Goal: Task Accomplishment & Management: Use online tool/utility

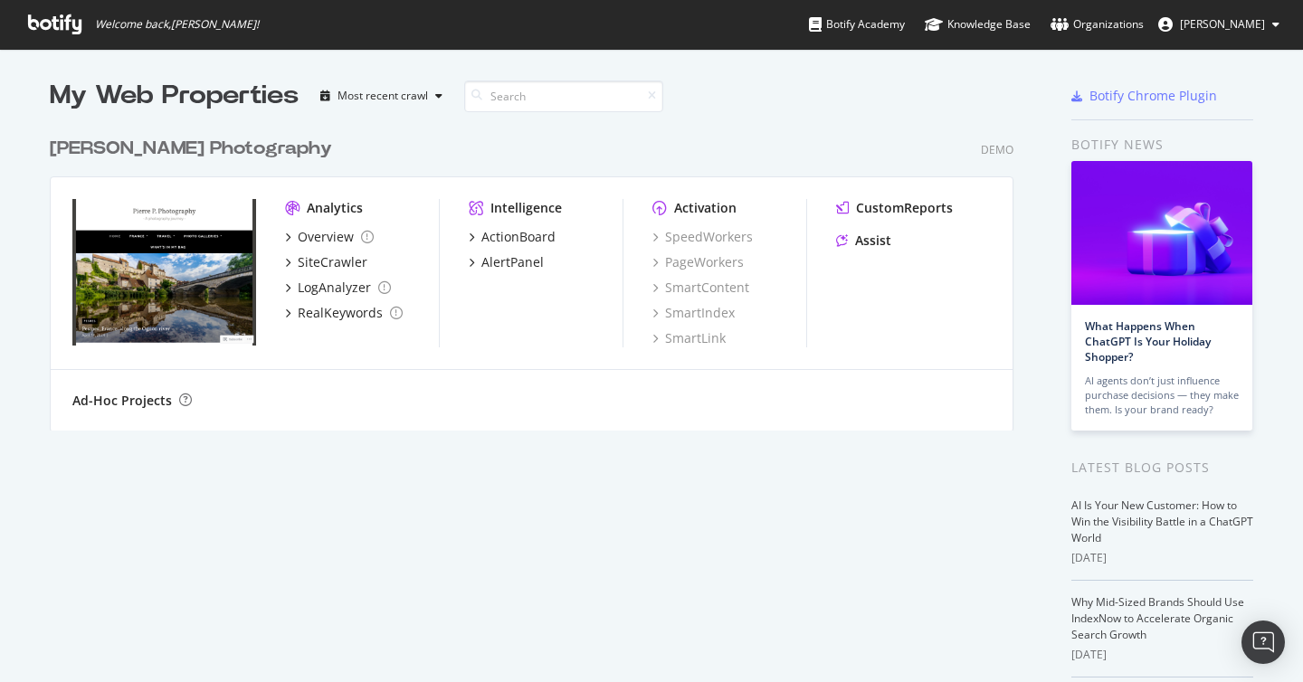
scroll to position [682, 1303]
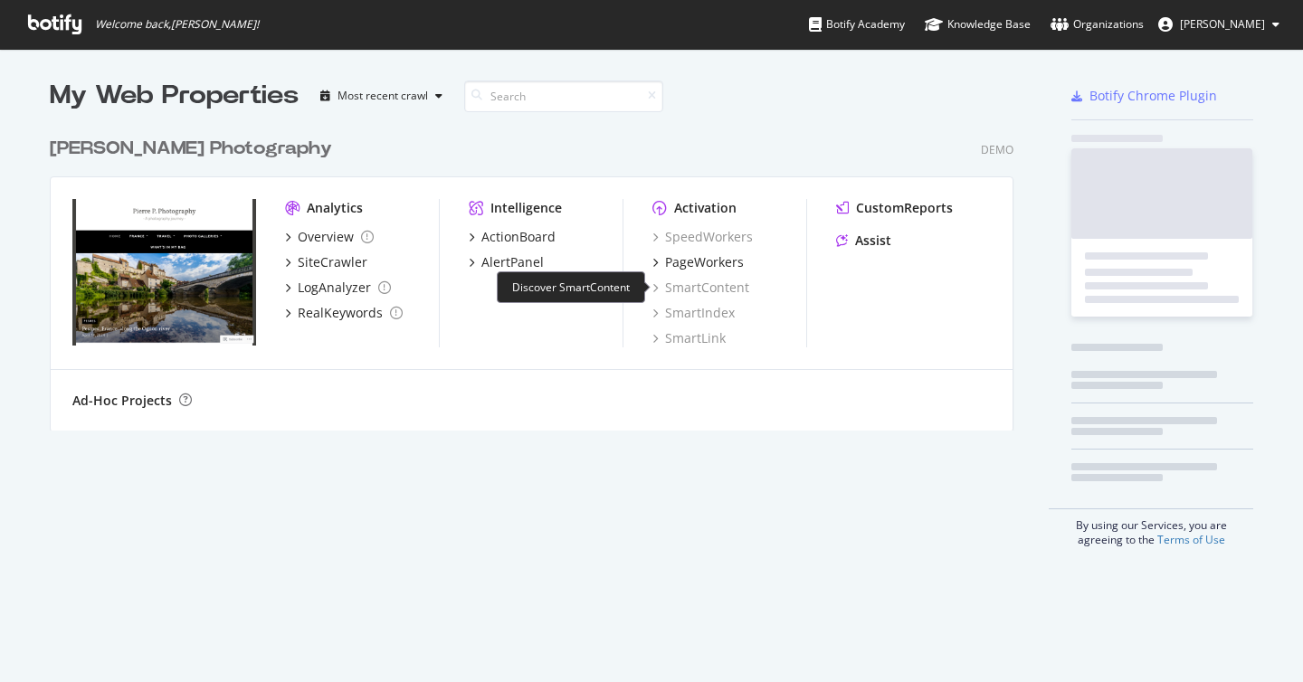
scroll to position [682, 1303]
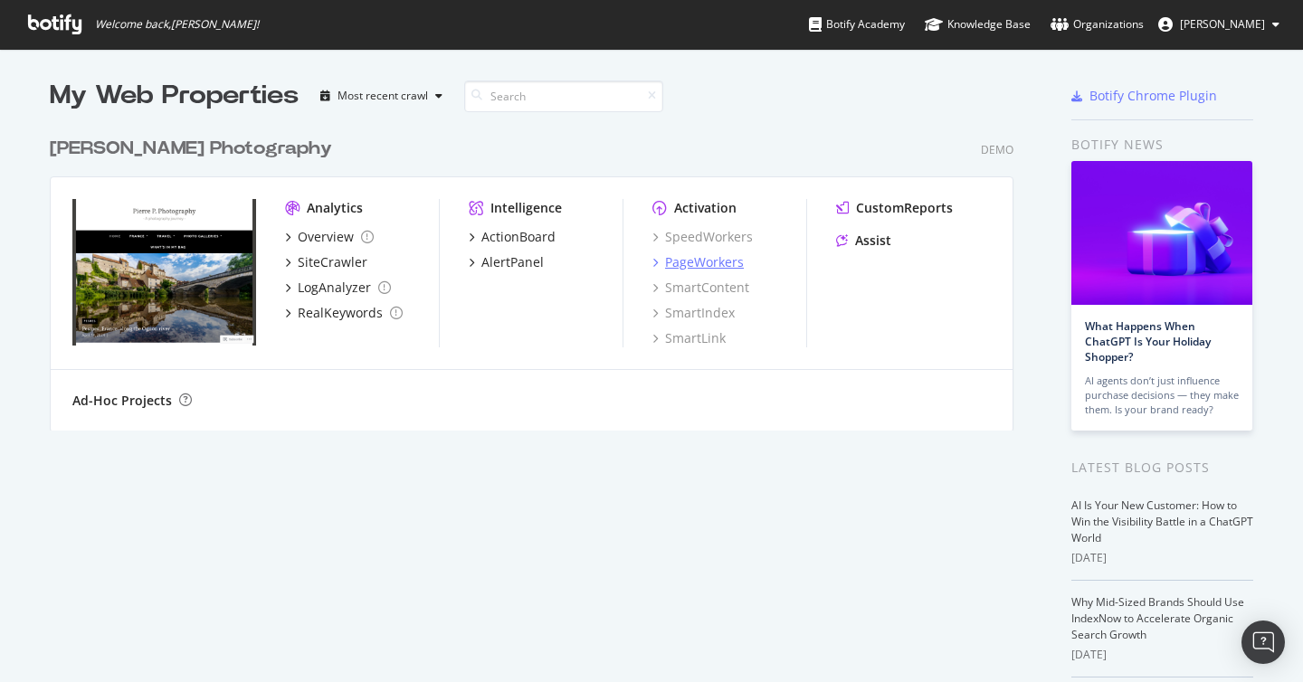
click at [718, 264] on div "PageWorkers" at bounding box center [704, 262] width 79 height 18
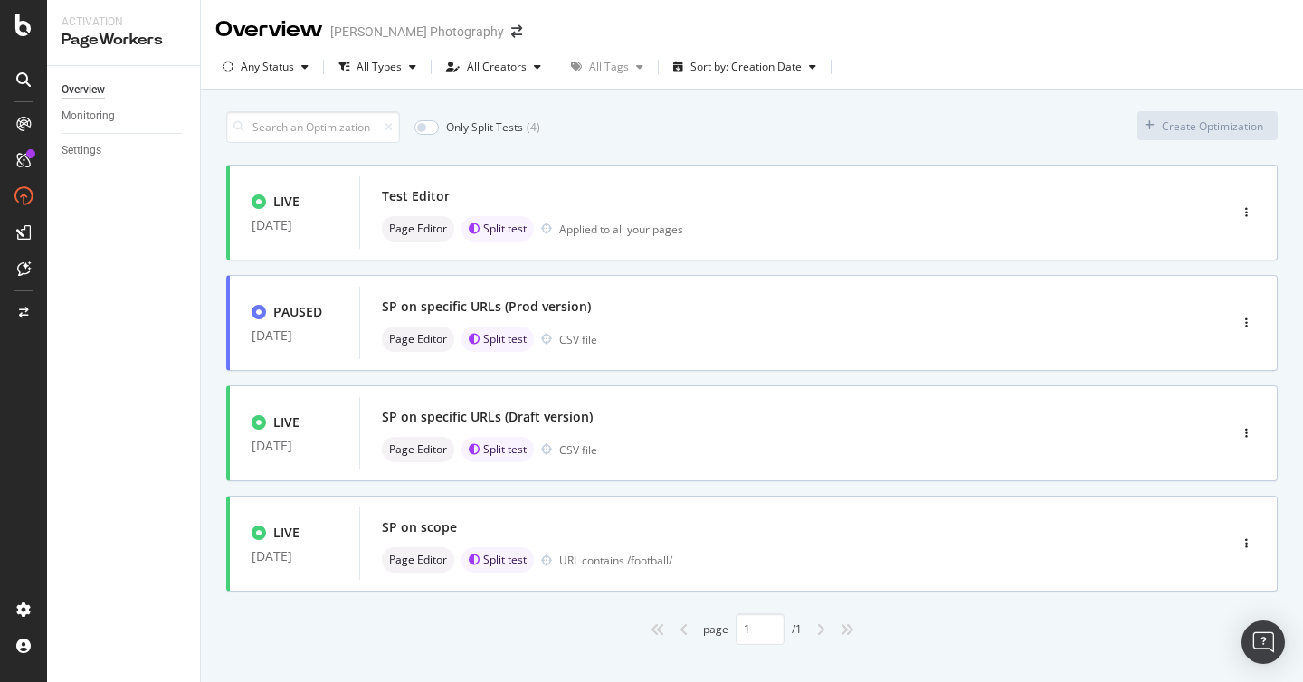
click at [71, 166] on div "Overview Monitoring Settings" at bounding box center [123, 374] width 153 height 616
click at [78, 161] on div "Settings" at bounding box center [131, 151] width 138 height 26
click at [86, 154] on div "Settings" at bounding box center [82, 150] width 40 height 19
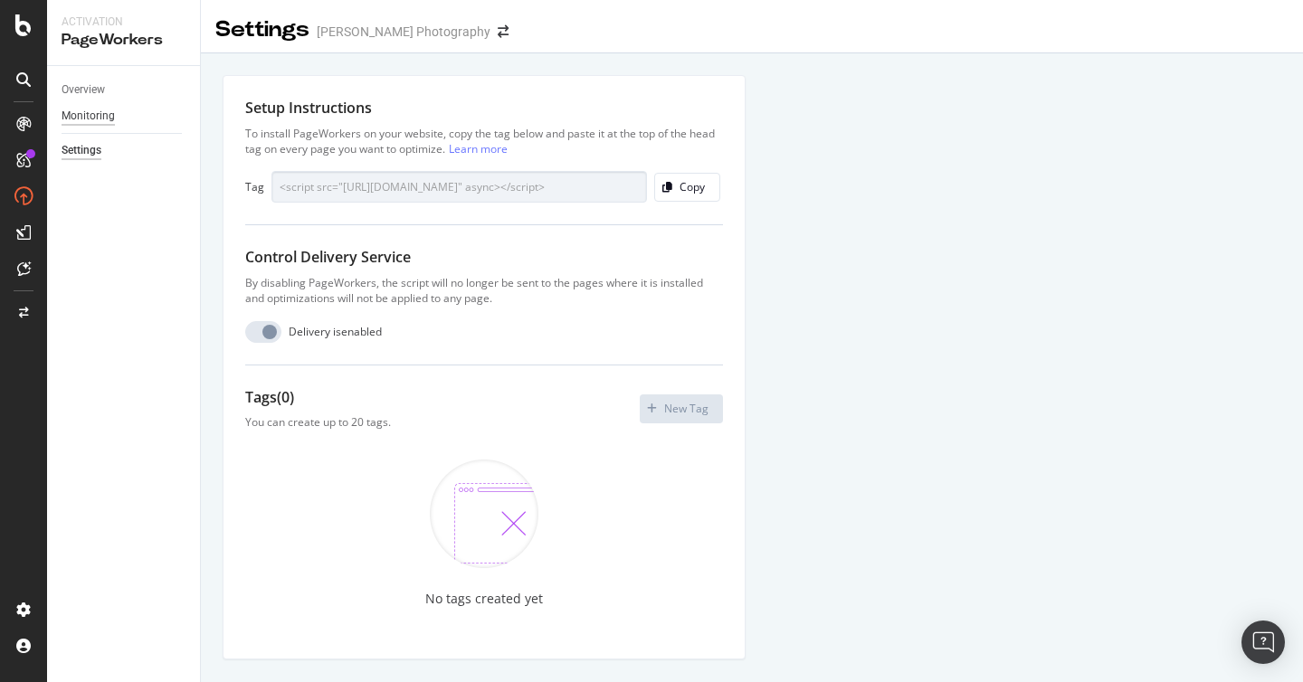
click at [85, 114] on div "Monitoring" at bounding box center [88, 116] width 53 height 19
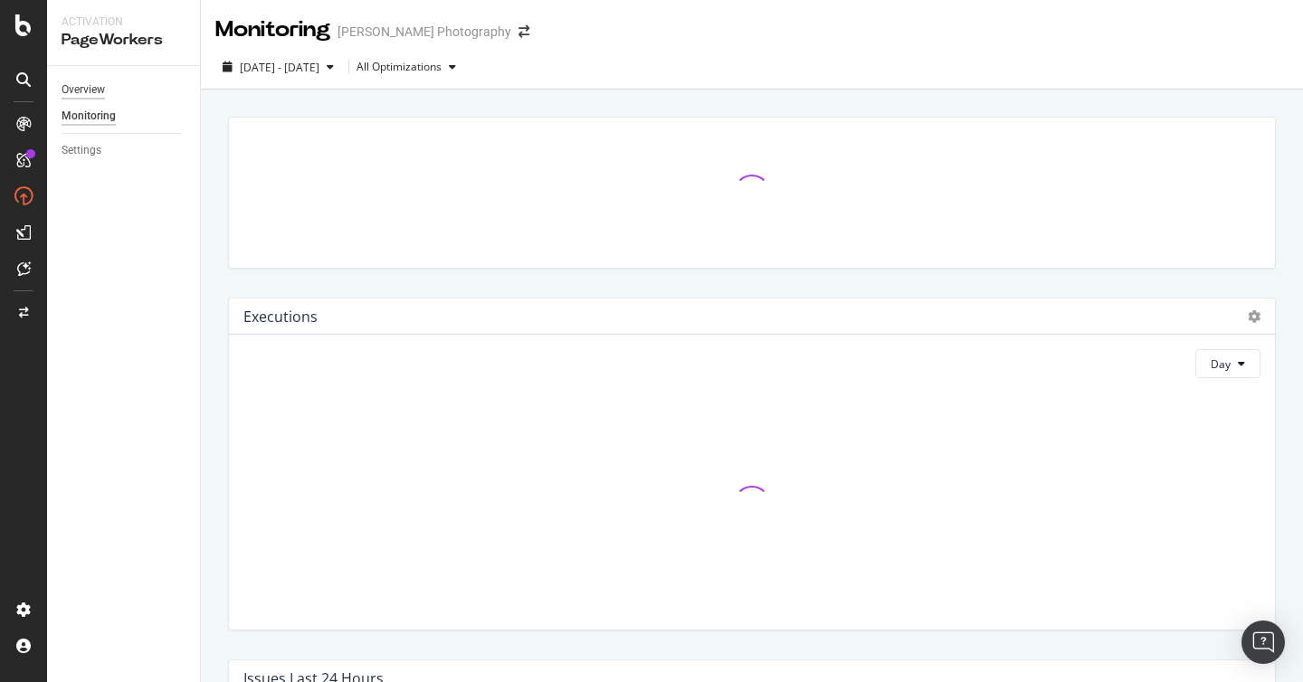
click at [90, 93] on div "Overview" at bounding box center [83, 90] width 43 height 19
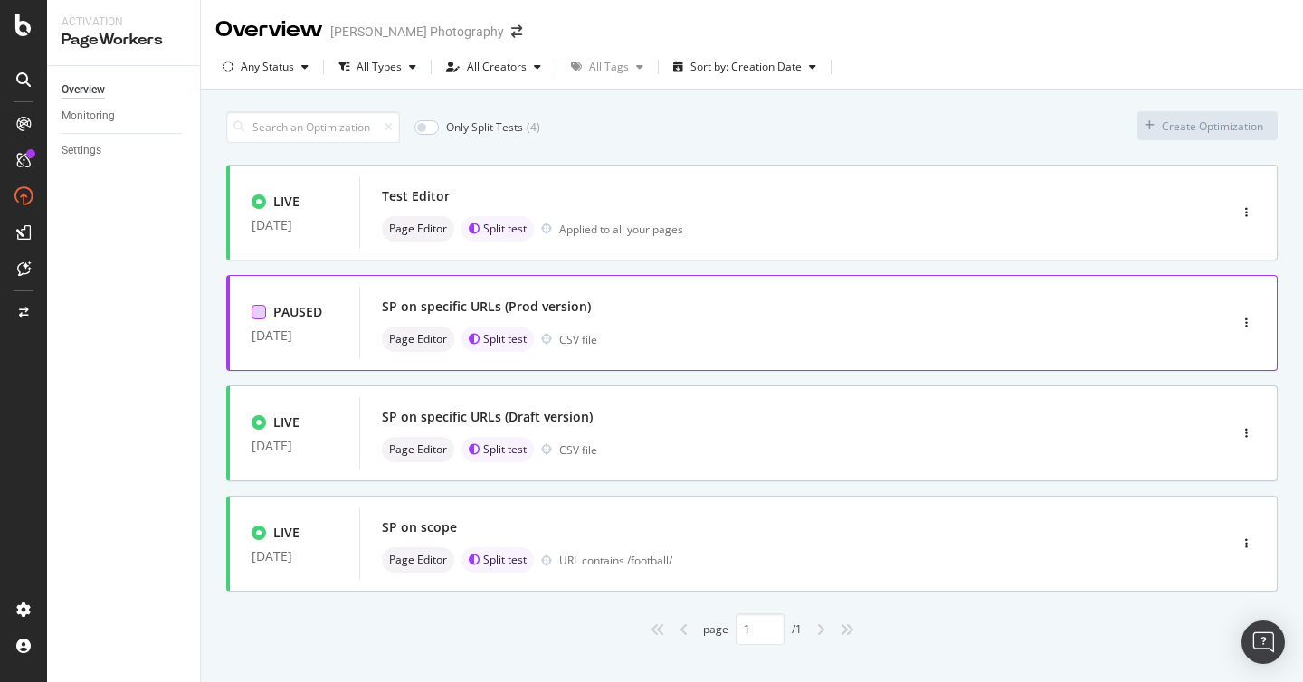
click at [260, 310] on div at bounding box center [258, 312] width 14 height 14
click at [258, 200] on div at bounding box center [258, 202] width 14 height 14
click at [611, 130] on div "Edit tags" at bounding box center [605, 126] width 43 height 15
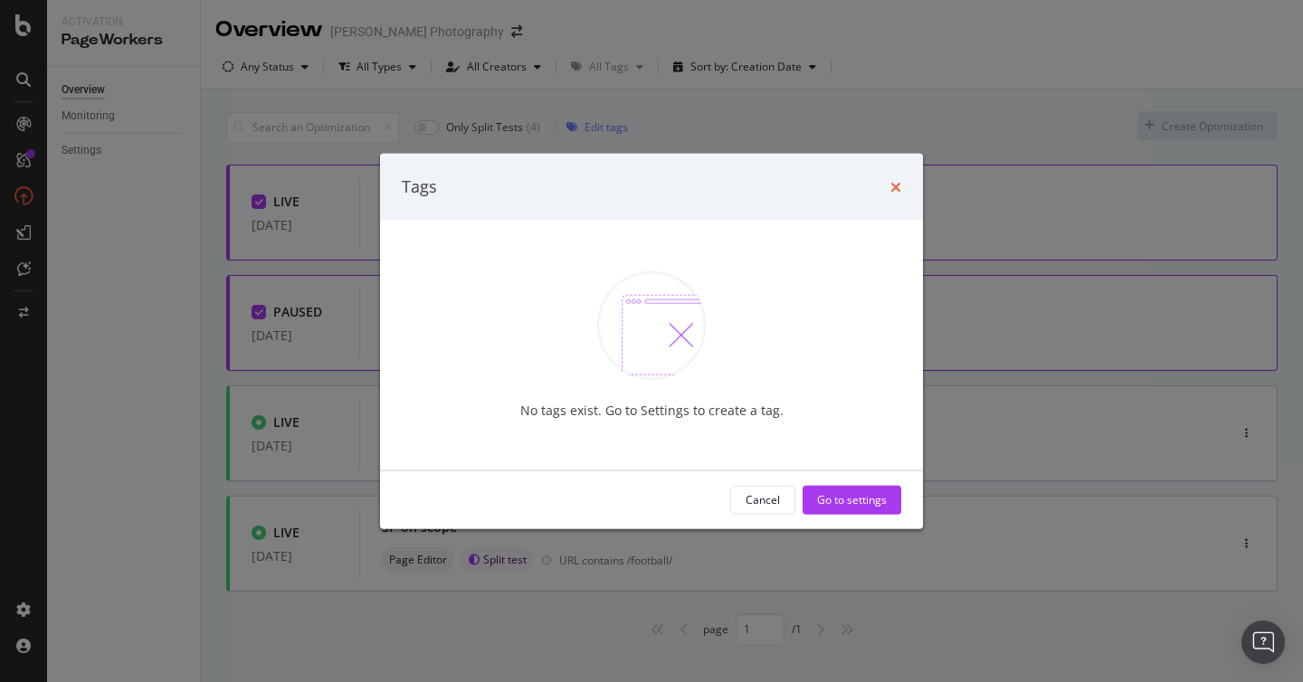
click at [895, 186] on icon "times" at bounding box center [895, 186] width 11 height 14
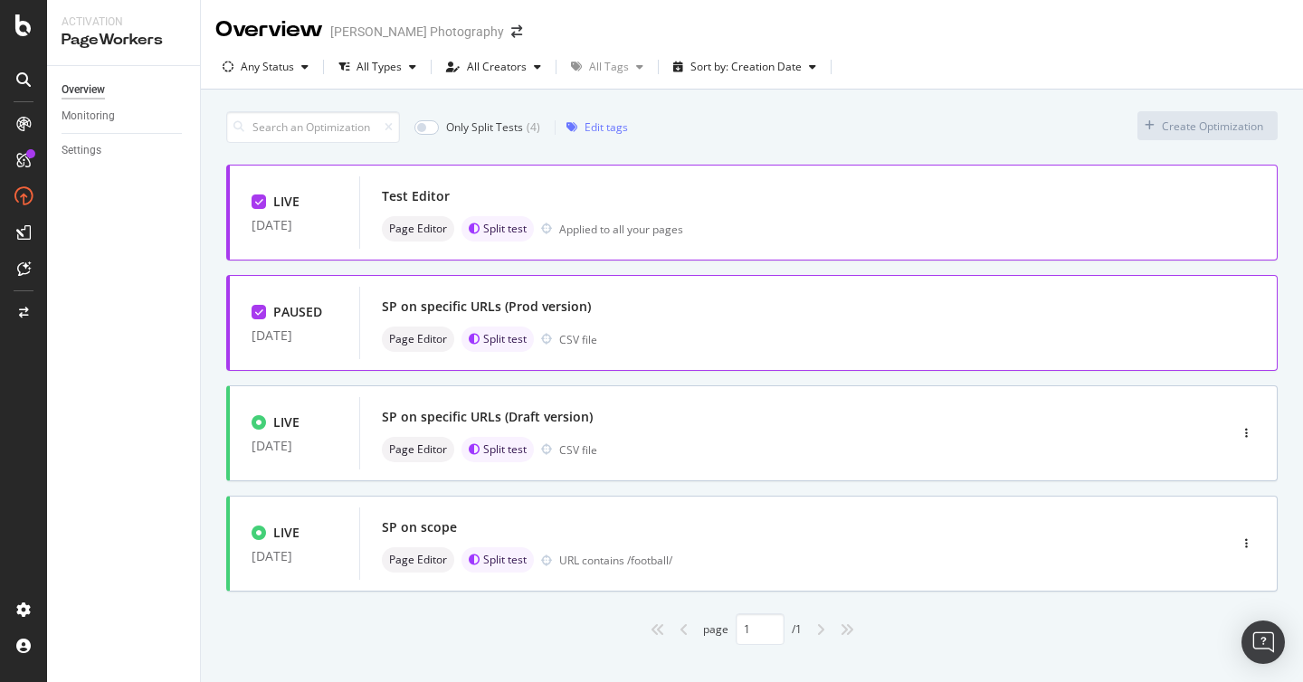
click at [264, 203] on div at bounding box center [258, 202] width 14 height 14
click at [264, 311] on div at bounding box center [258, 312] width 14 height 14
click at [752, 206] on div "Test Editor" at bounding box center [766, 196] width 769 height 25
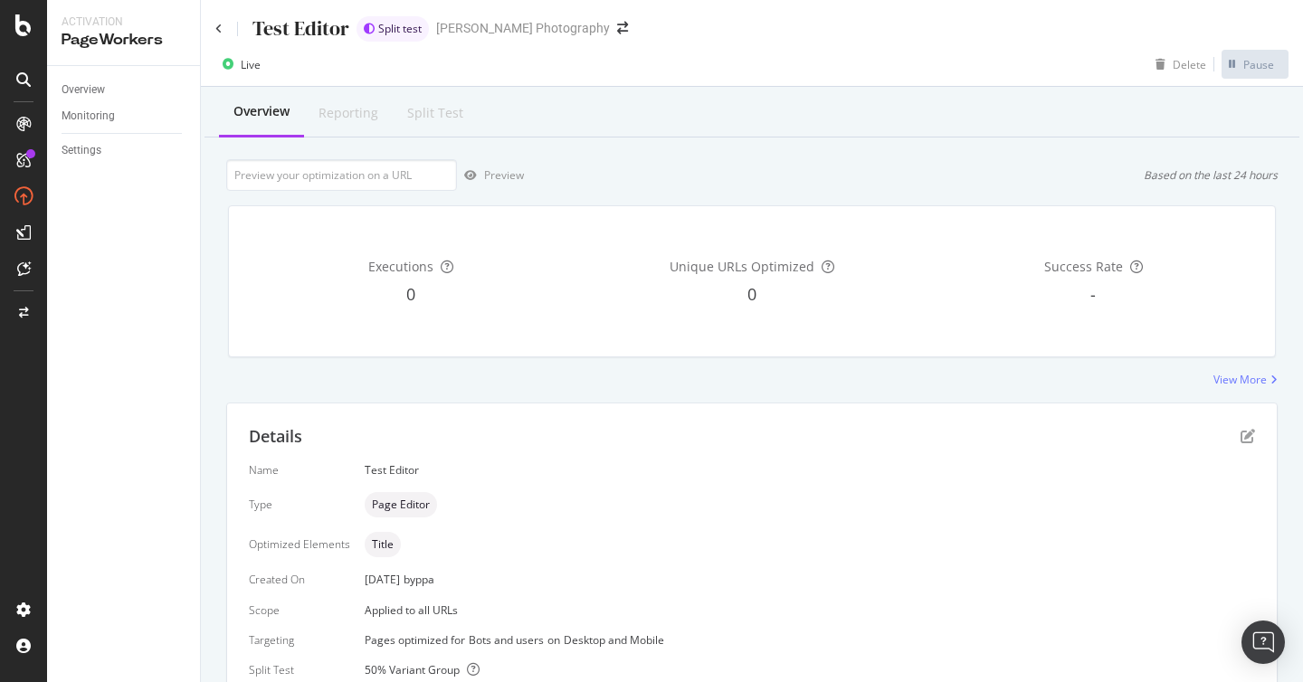
scroll to position [104, 0]
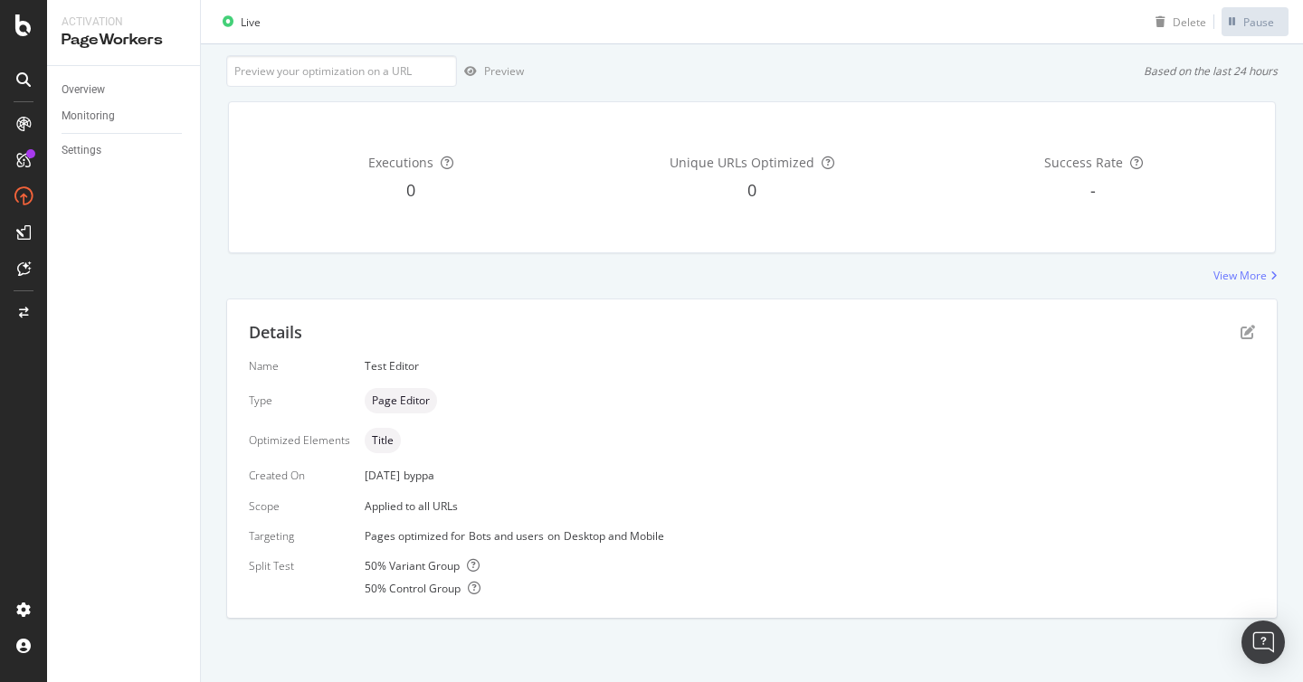
click at [1241, 344] on div "Details" at bounding box center [752, 333] width 1006 height 24
click at [1246, 341] on div "Details" at bounding box center [752, 333] width 1006 height 24
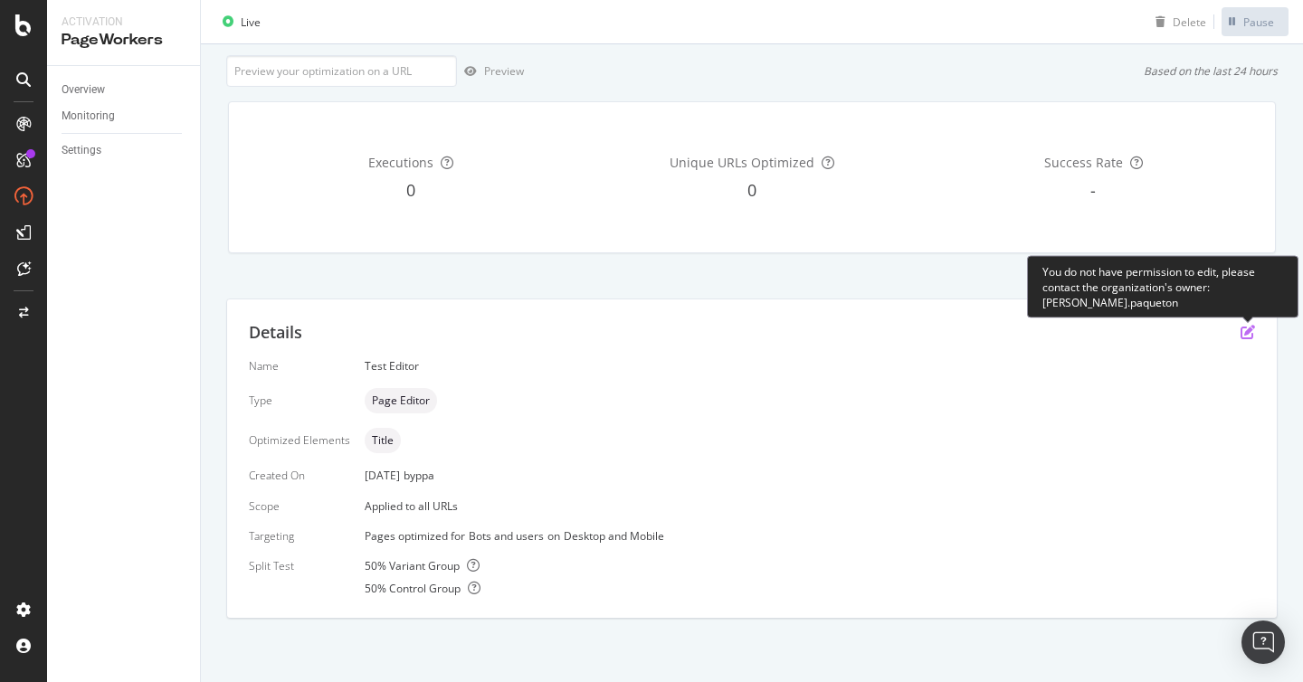
click at [1253, 330] on icon "pen-to-square" at bounding box center [1247, 332] width 14 height 14
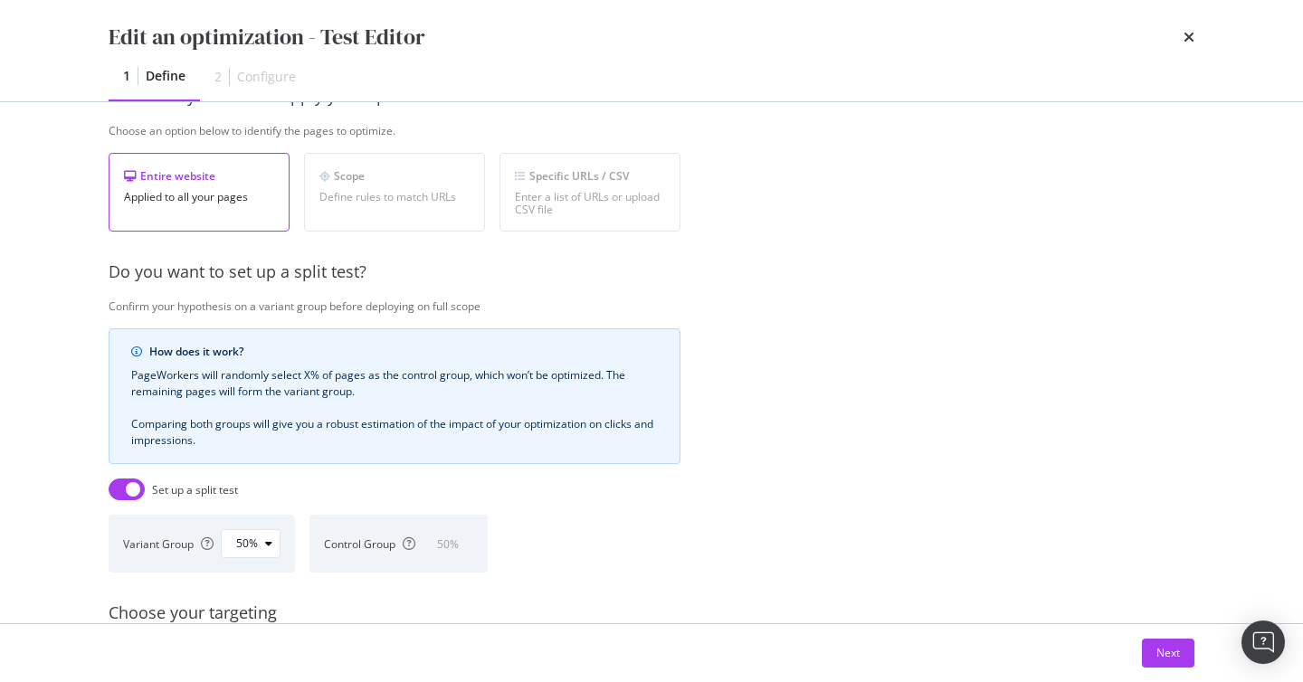
scroll to position [479, 0]
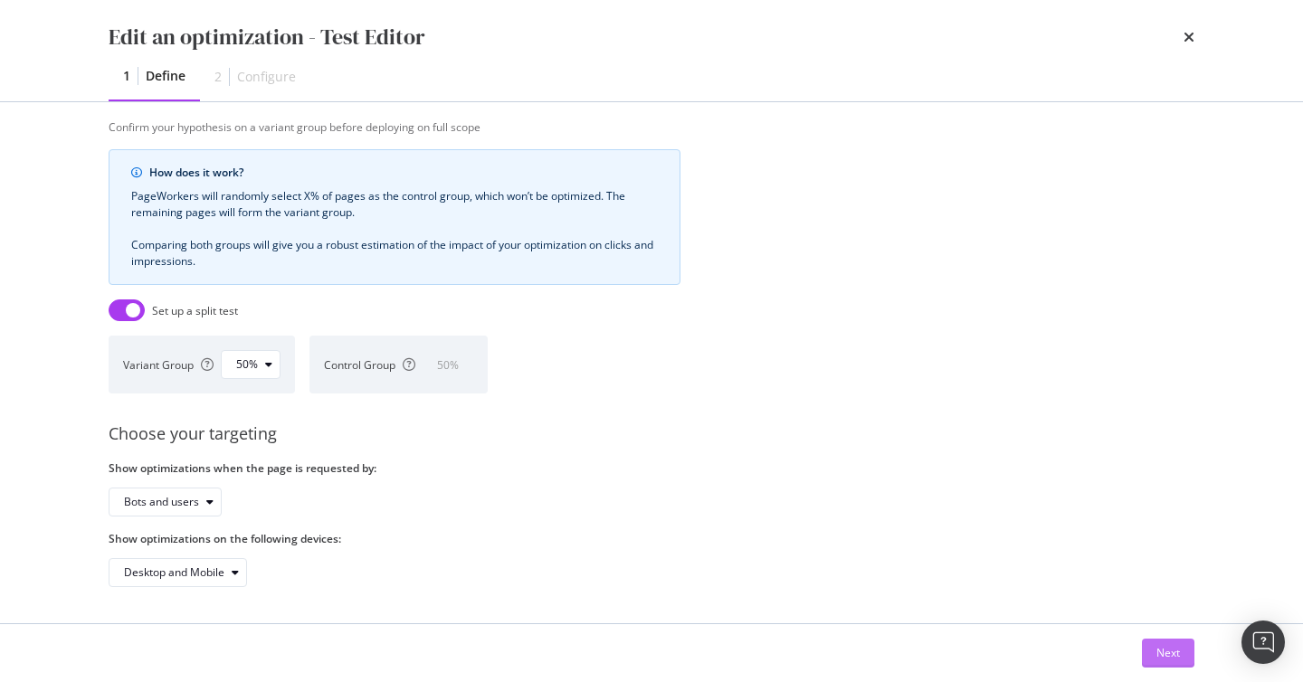
click at [1175, 653] on div "Next" at bounding box center [1168, 652] width 24 height 15
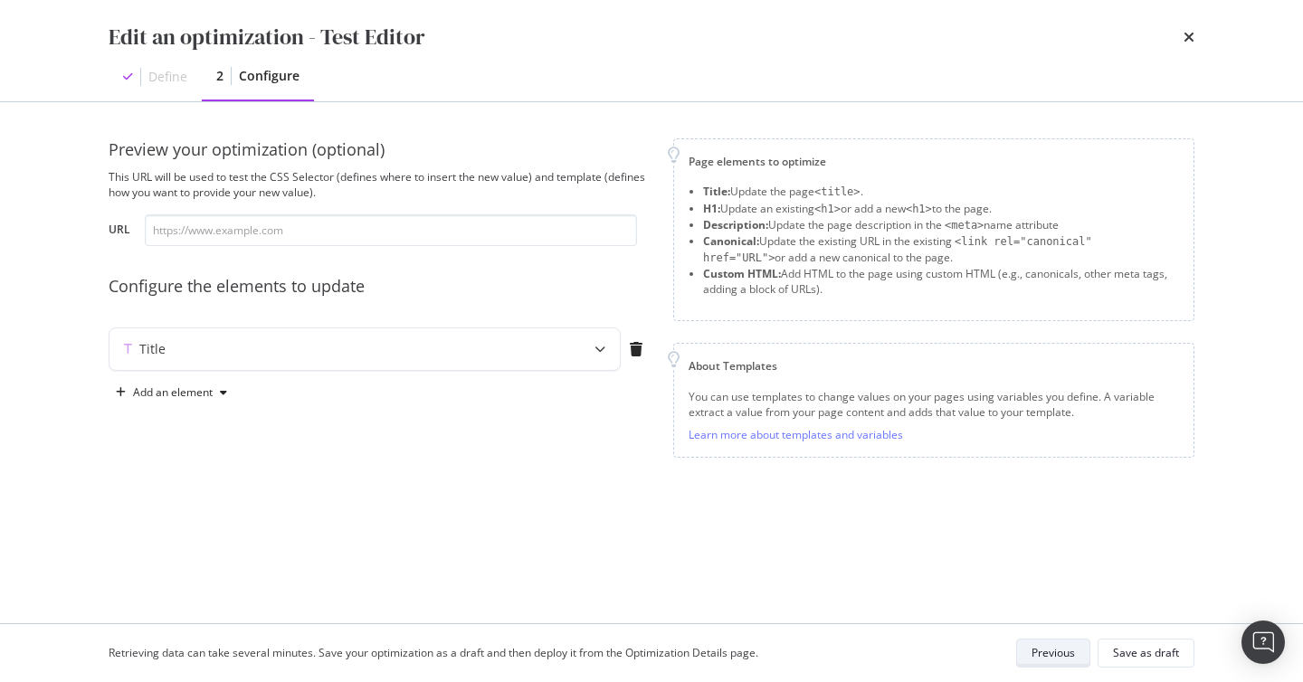
scroll to position [0, 0]
click at [189, 383] on div "Add an element" at bounding box center [172, 392] width 126 height 27
click at [401, 505] on div "Preview your optimization (optional) This URL will be used to test the CSS Sele…" at bounding box center [652, 362] width 1086 height 449
click at [190, 397] on div "Add an element" at bounding box center [173, 392] width 80 height 11
click at [178, 476] on div "Canonical" at bounding box center [181, 486] width 122 height 23
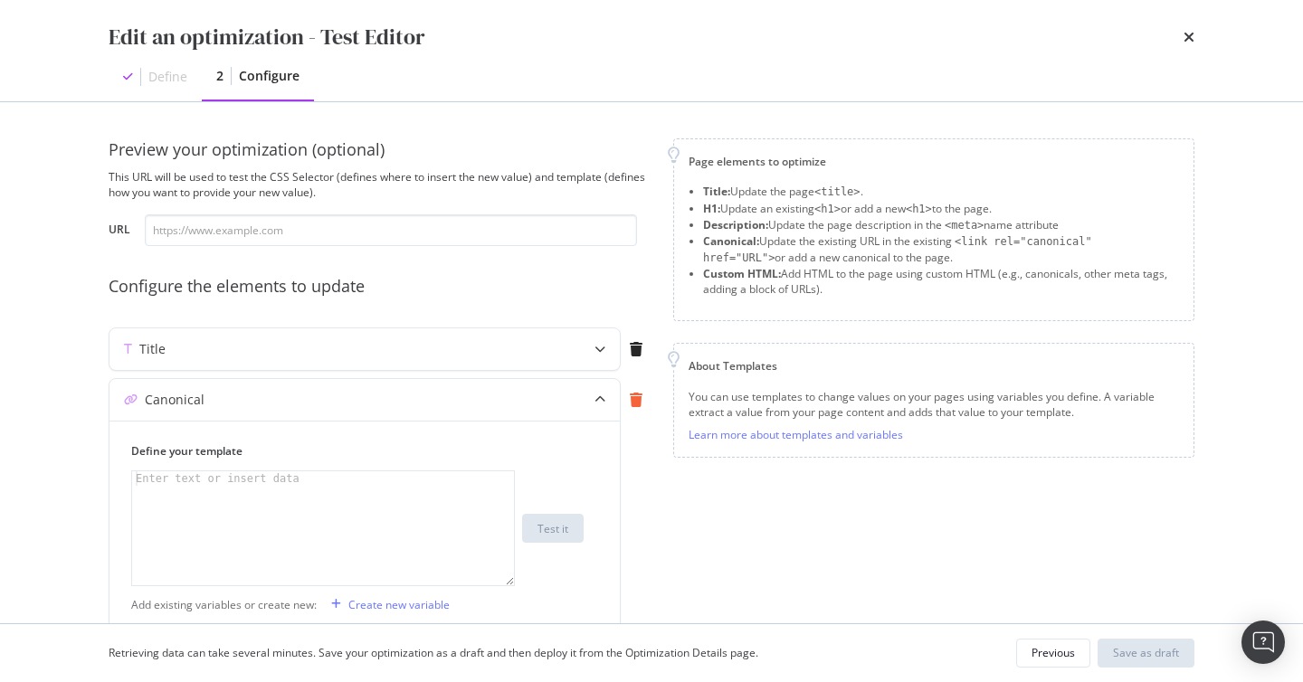
click at [639, 399] on icon "modal" at bounding box center [636, 400] width 13 height 14
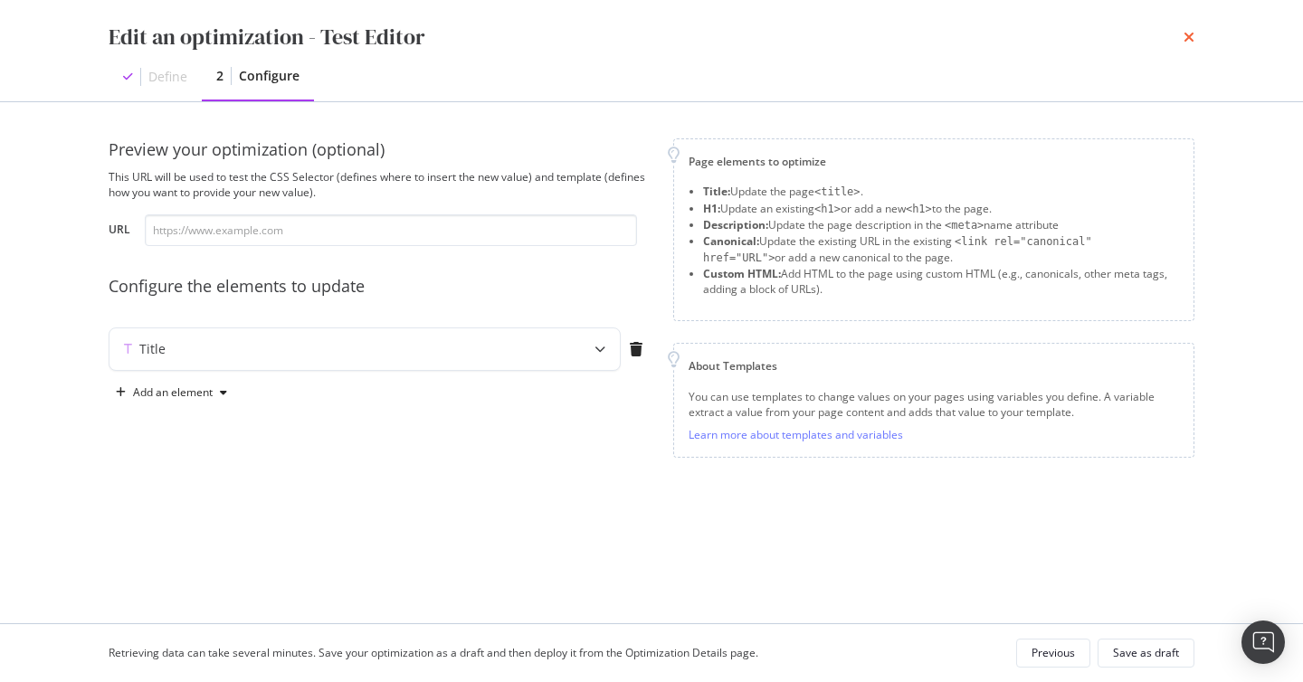
click at [1189, 33] on icon "times" at bounding box center [1188, 37] width 11 height 14
